Goal: Task Accomplishment & Management: Manage account settings

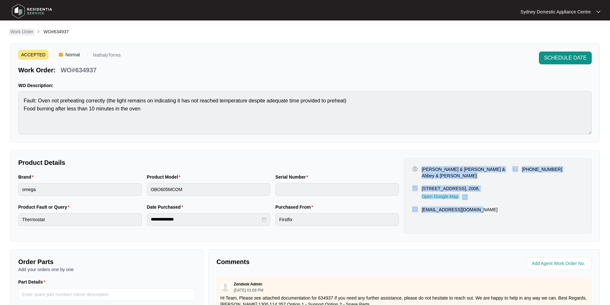
click at [30, 30] on p "Work Order" at bounding box center [21, 31] width 23 height 6
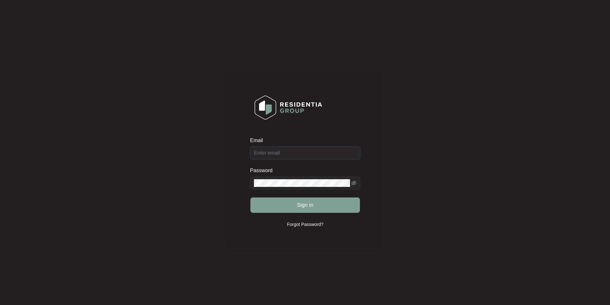
type input "[EMAIL_ADDRESS][DOMAIN_NAME]"
click at [336, 204] on button "Sign in" at bounding box center [304, 205] width 109 height 15
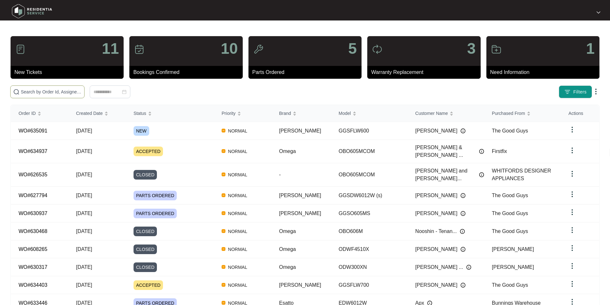
click at [82, 93] on input "text" at bounding box center [51, 91] width 61 height 7
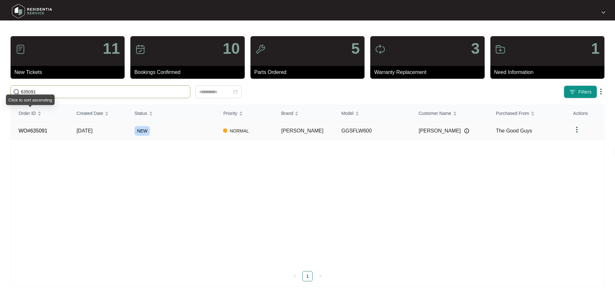
type input "635091"
click at [46, 128] on link "WO#635091" at bounding box center [33, 130] width 29 height 5
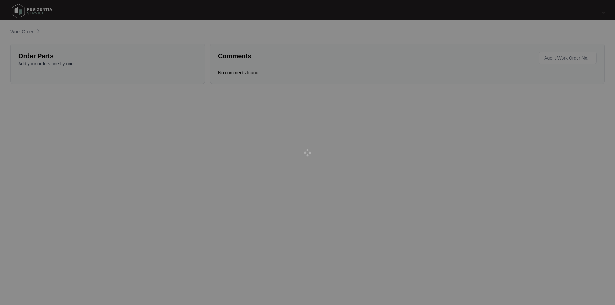
click at [46, 128] on div at bounding box center [307, 152] width 615 height 305
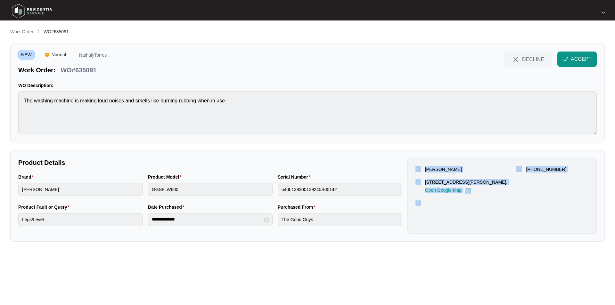
drag, startPoint x: 500, startPoint y: 194, endPoint x: 420, endPoint y: 166, distance: 84.8
click at [420, 166] on div "[PERSON_NAME] [STREET_ADDRESS][PERSON_NAME], Open Google Map [PHONE_NUMBER]" at bounding box center [501, 196] width 189 height 76
copy div "[PERSON_NAME] [STREET_ADDRESS][PERSON_NAME], Open Google Map [PHONE_NUMBER]"
click at [577, 59] on span "ACCEPT" at bounding box center [580, 59] width 21 height 8
